Goal: Information Seeking & Learning: Find specific page/section

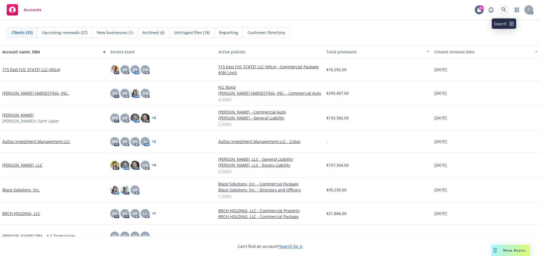
click at [504, 10] on icon at bounding box center [504, 9] width 5 height 5
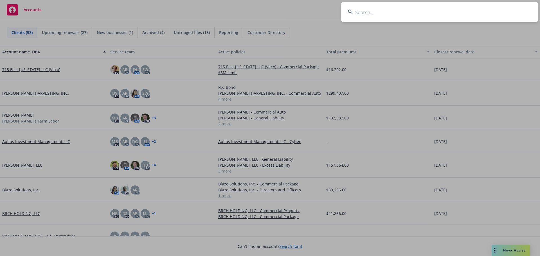
click at [372, 14] on input at bounding box center [439, 12] width 197 height 20
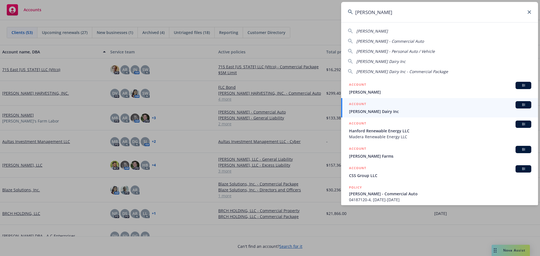
type input "[PERSON_NAME]"
click at [382, 109] on span "[PERSON_NAME] Dairy Inc" at bounding box center [440, 112] width 182 height 6
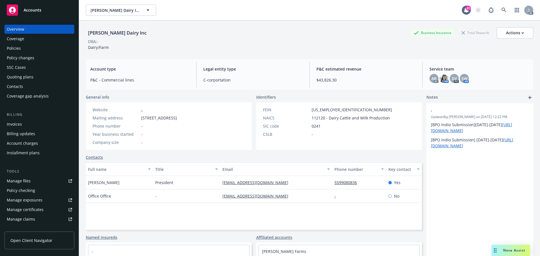
click at [41, 50] on div "Policies" at bounding box center [39, 48] width 65 height 9
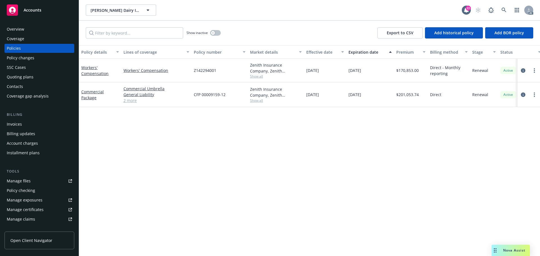
click at [204, 94] on span "CFP 00009159-12" at bounding box center [210, 95] width 32 height 6
copy span "CFP 00009159-12"
